Goal: Information Seeking & Learning: Compare options

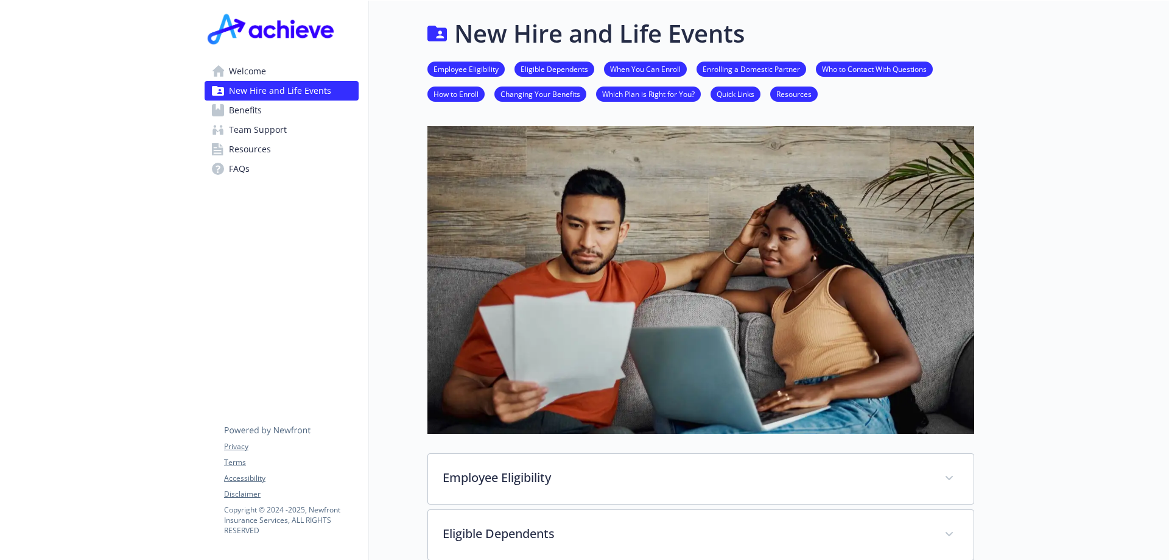
click at [244, 113] on span "Benefits" at bounding box center [245, 109] width 33 height 19
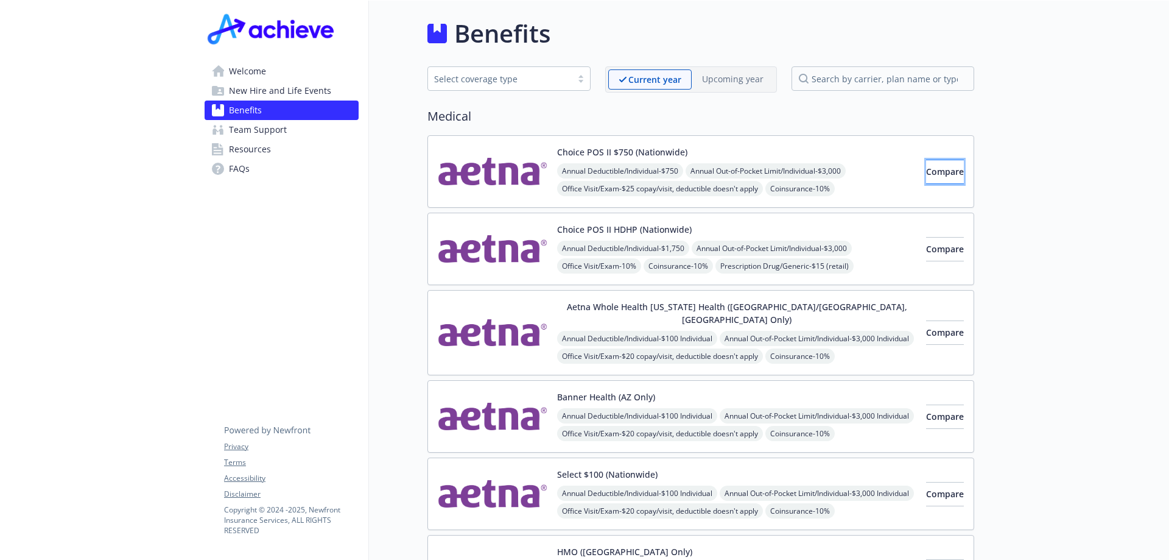
click at [950, 170] on button "Compare" at bounding box center [945, 172] width 38 height 24
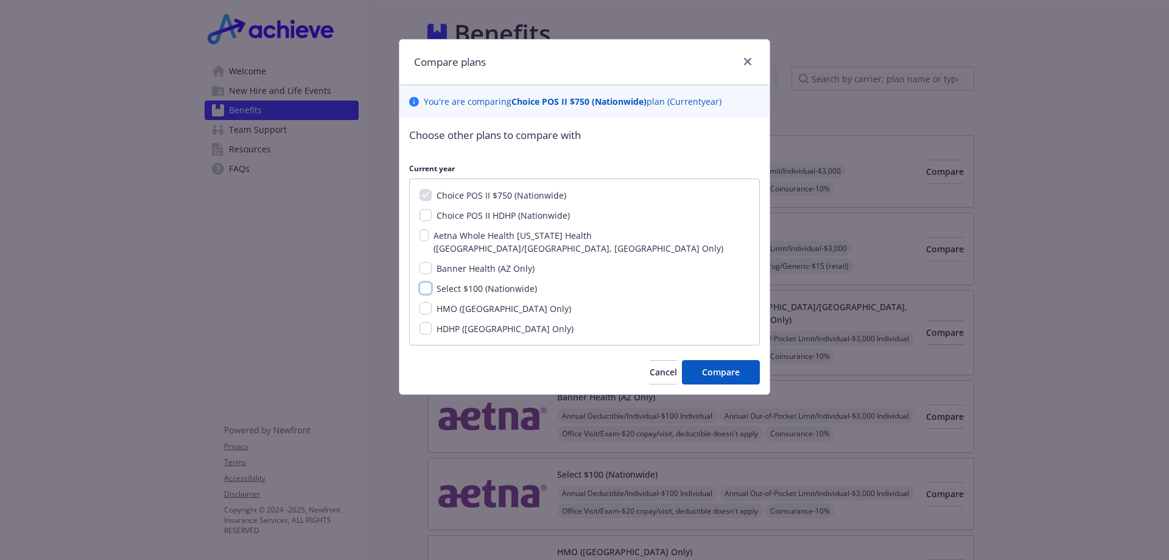
click at [424, 282] on input "Select $100 (Nationwide)" at bounding box center [426, 288] width 12 height 12
checkbox input "true"
click at [723, 366] on span "Compare" at bounding box center [721, 372] width 38 height 12
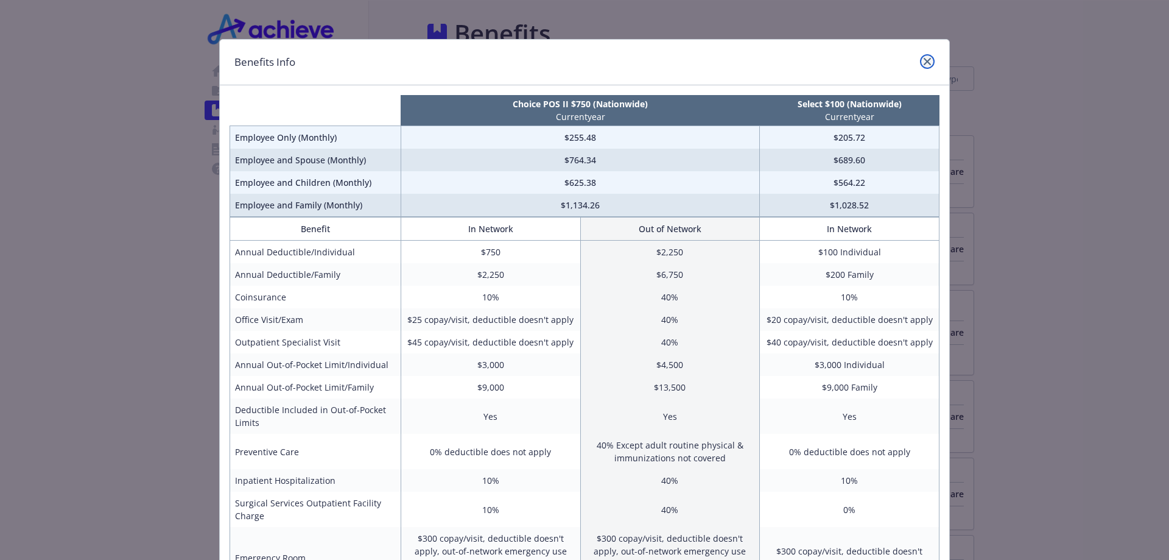
click at [925, 61] on icon "close" at bounding box center [927, 61] width 7 height 7
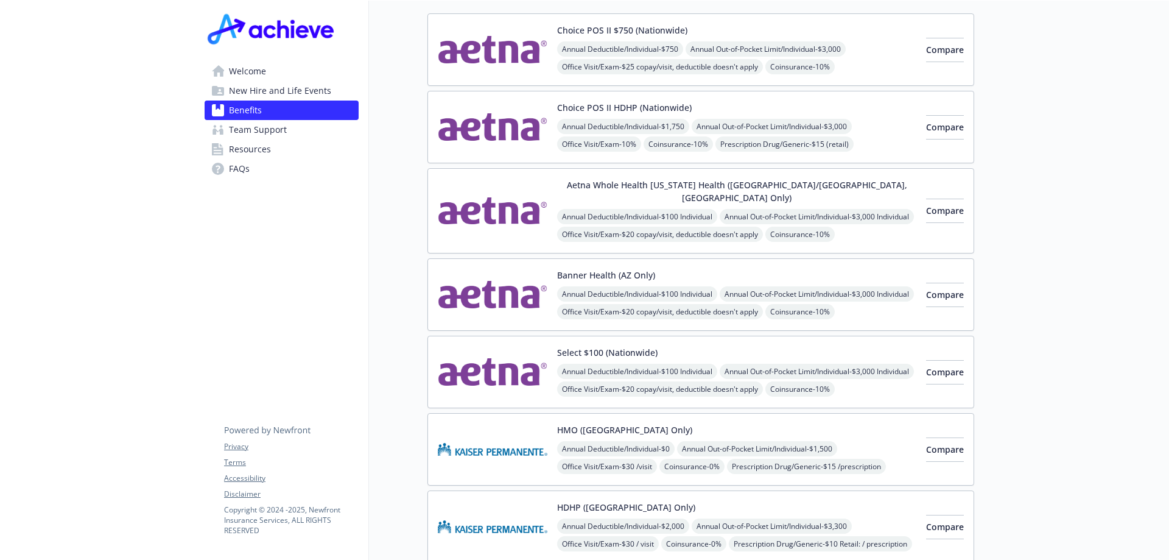
scroll to position [244, 0]
